Goal: Information Seeking & Learning: Learn about a topic

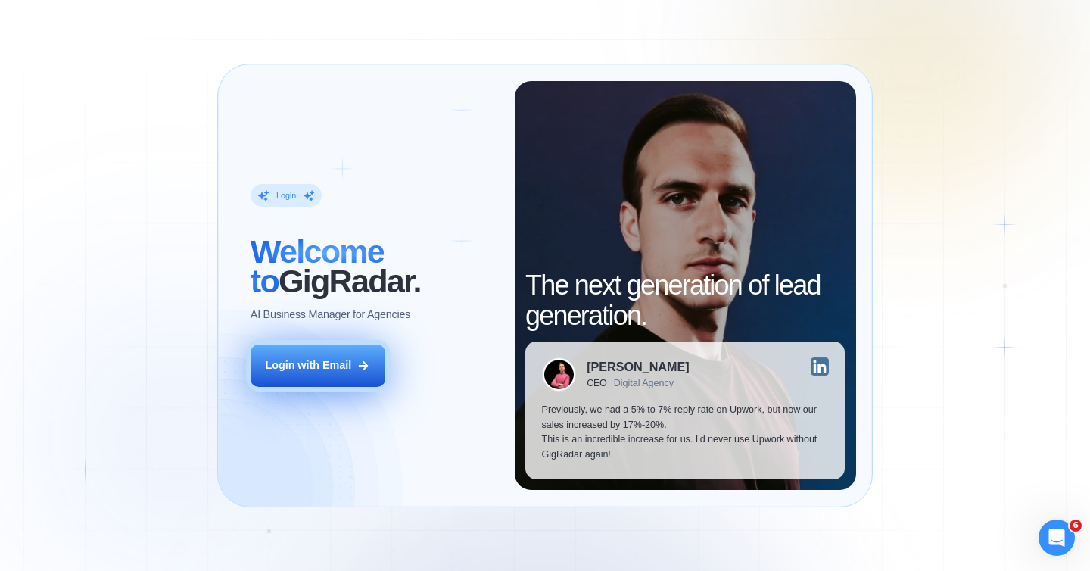
click at [316, 365] on div "Login with Email" at bounding box center [308, 365] width 86 height 15
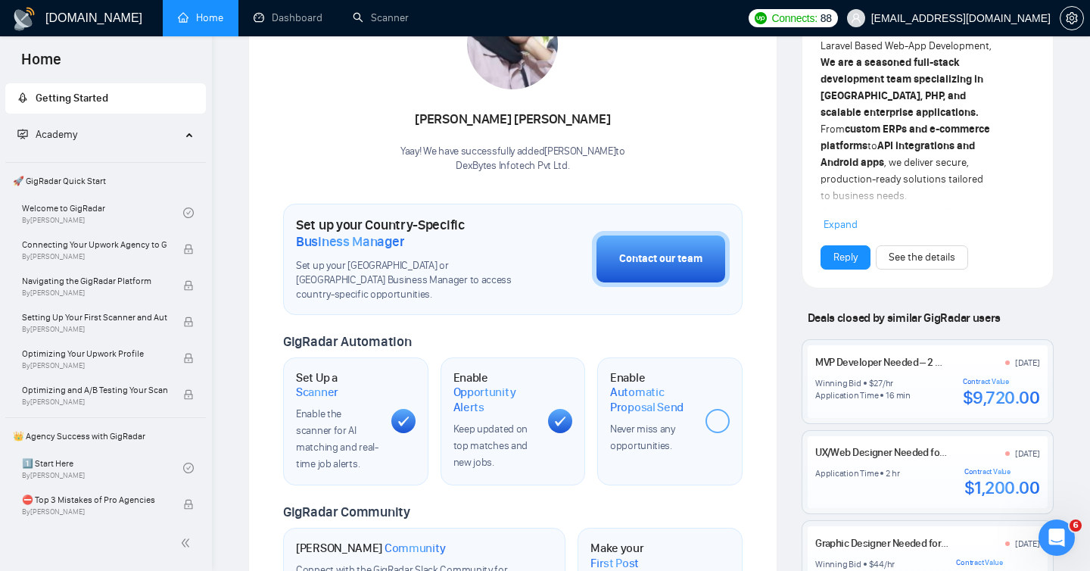
scroll to position [298, 0]
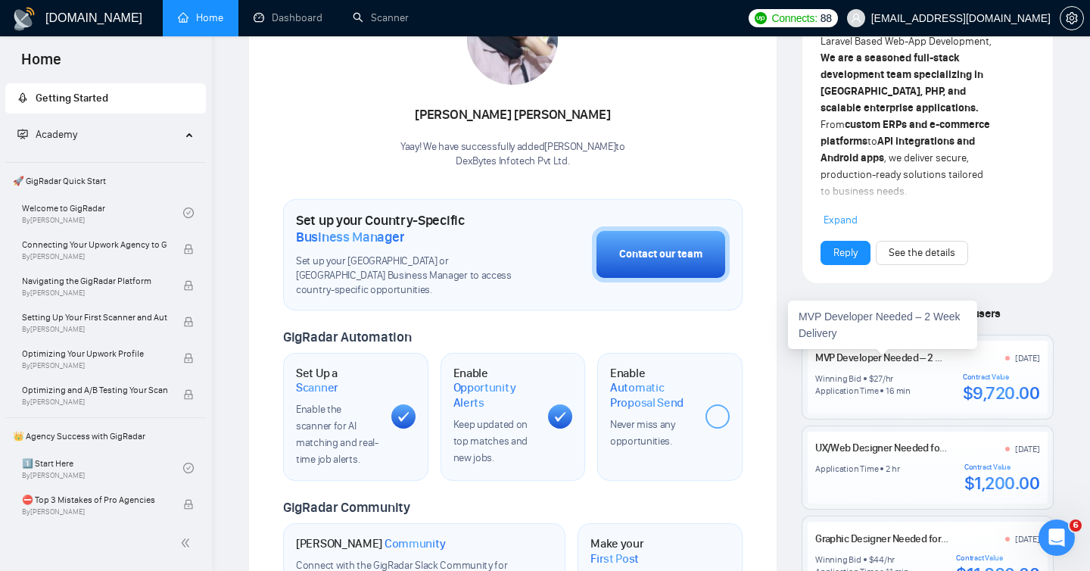
click at [894, 360] on link "MVP Developer Needed – 2 Week Delivery" at bounding box center [906, 357] width 182 height 13
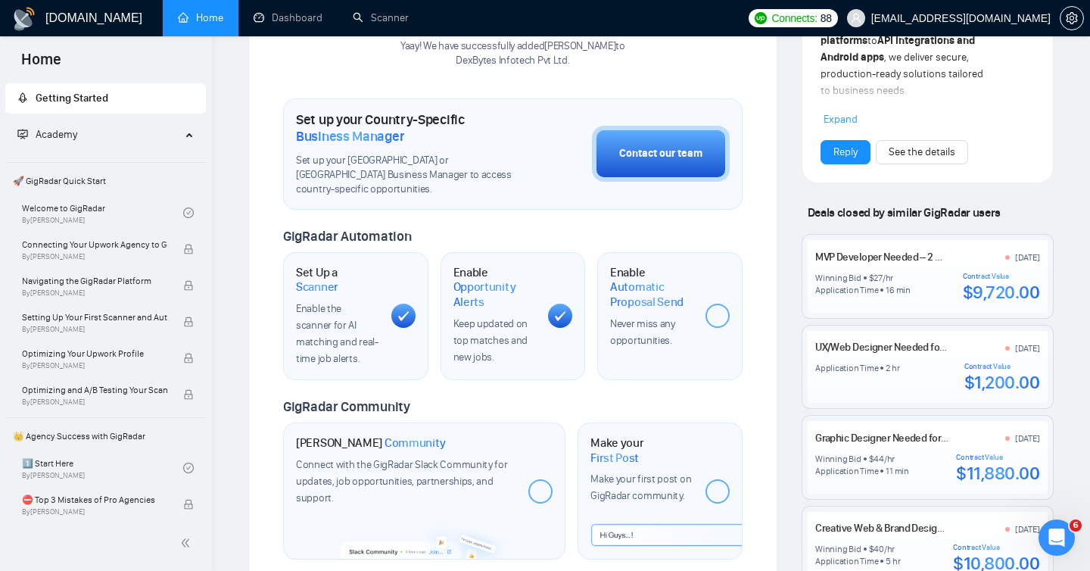
scroll to position [401, 0]
